Goal: Find specific page/section: Find specific page/section

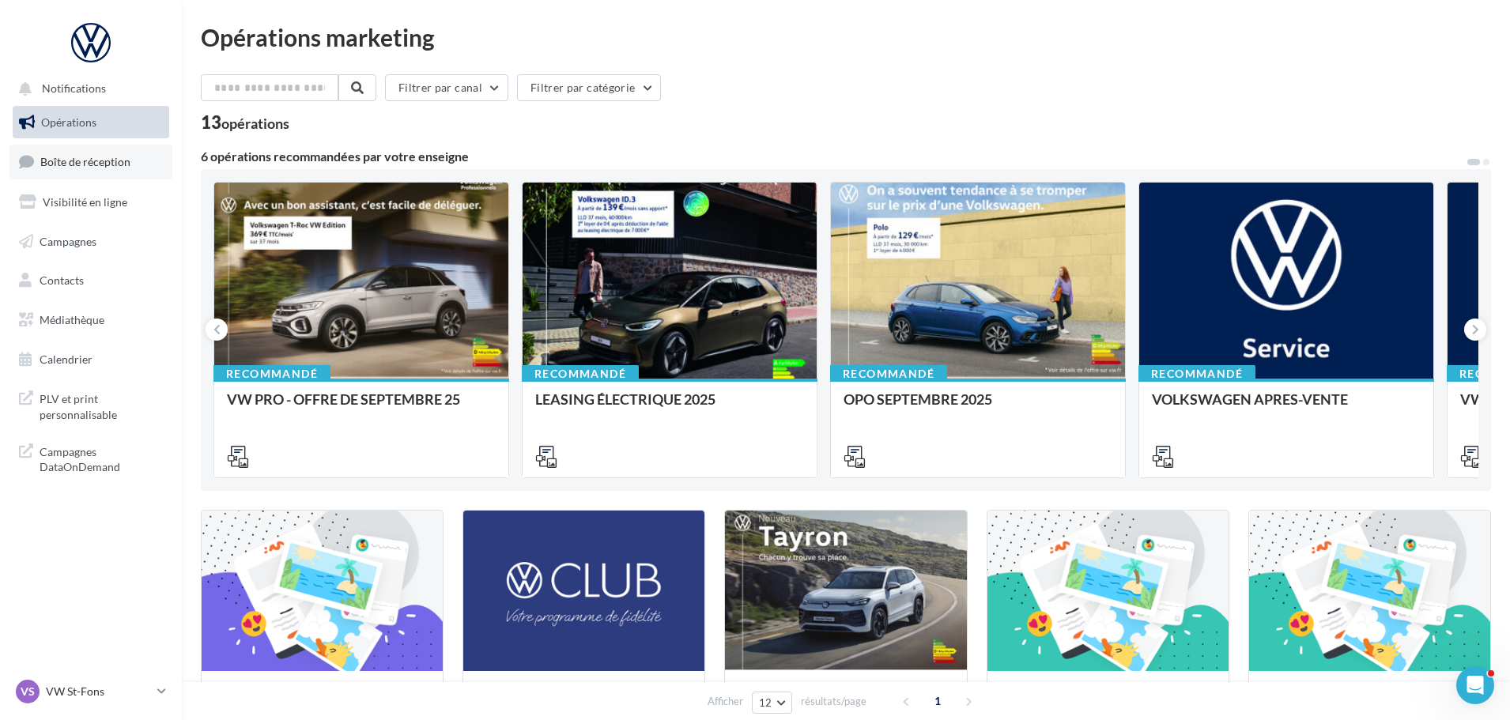
click at [118, 147] on link "Boîte de réception" at bounding box center [90, 162] width 163 height 34
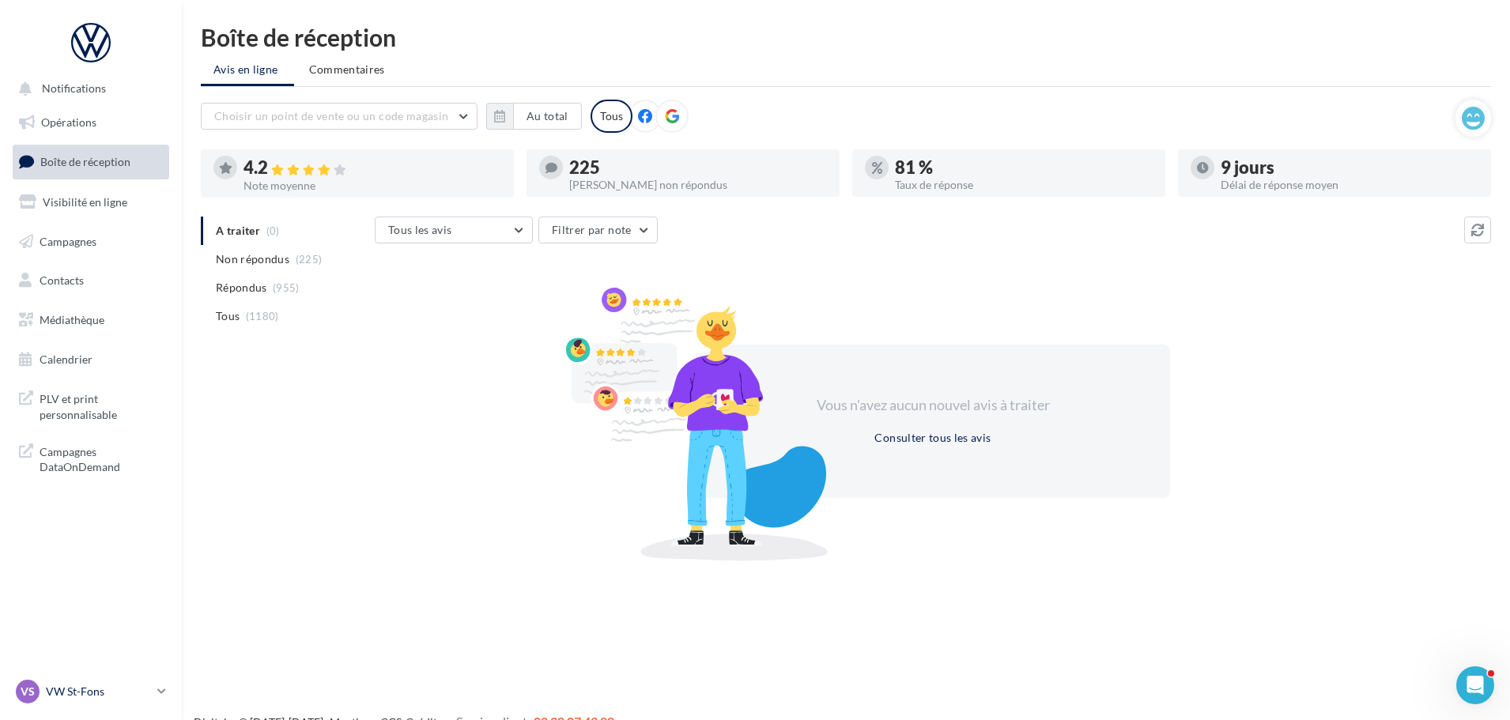
drag, startPoint x: 110, startPoint y: 699, endPoint x: 108, endPoint y: 691, distance: 8.1
click at [110, 700] on div "VS VW St-Fons vw-stf-gru" at bounding box center [83, 692] width 135 height 24
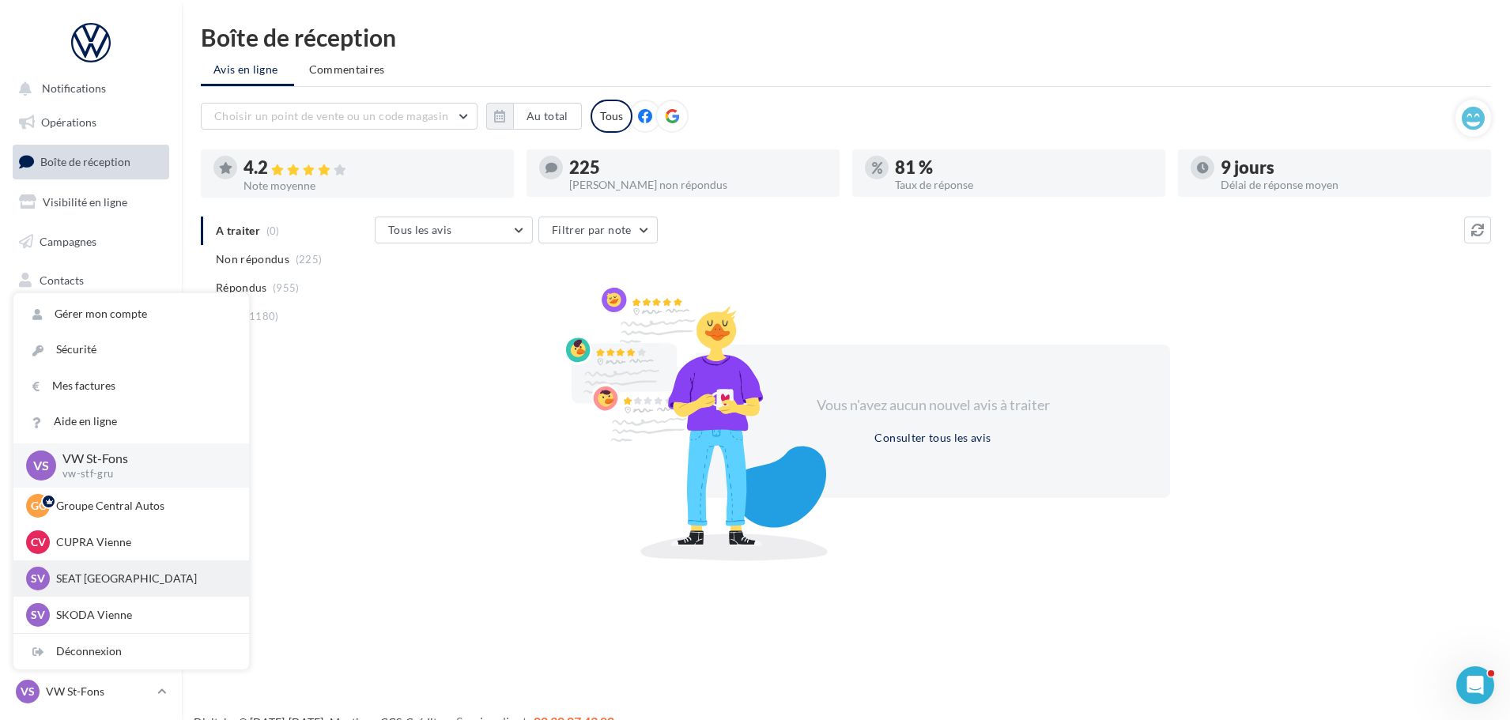
scroll to position [79, 0]
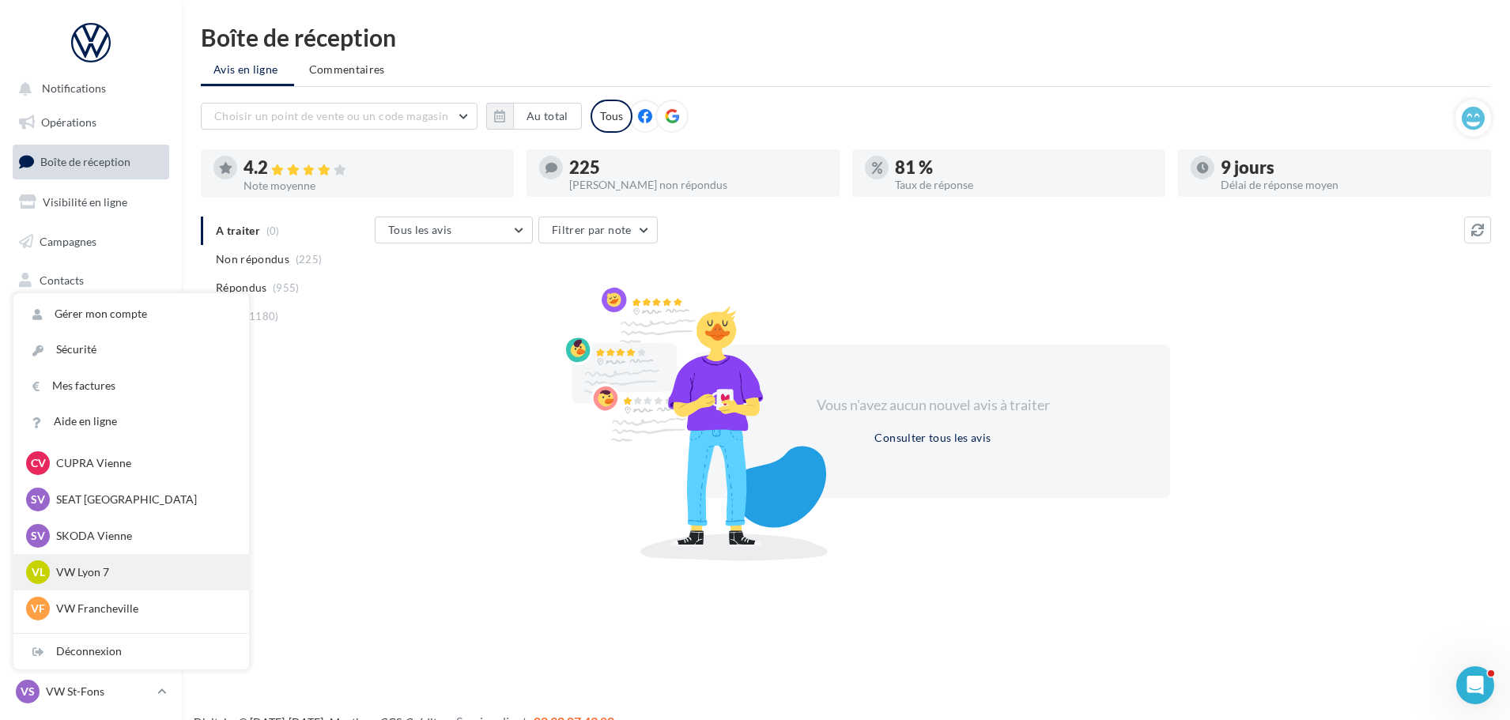
click at [140, 569] on p "VW Lyon 7" at bounding box center [143, 573] width 174 height 16
